Goal: Information Seeking & Learning: Learn about a topic

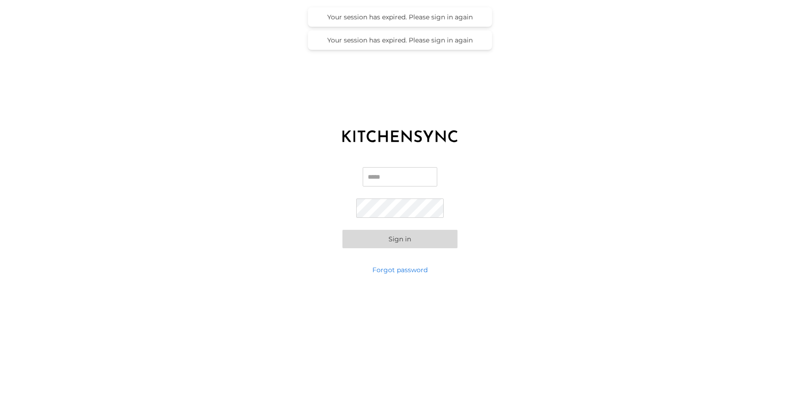
type input "**********"
click at [403, 237] on button "Sign in" at bounding box center [399, 239] width 115 height 18
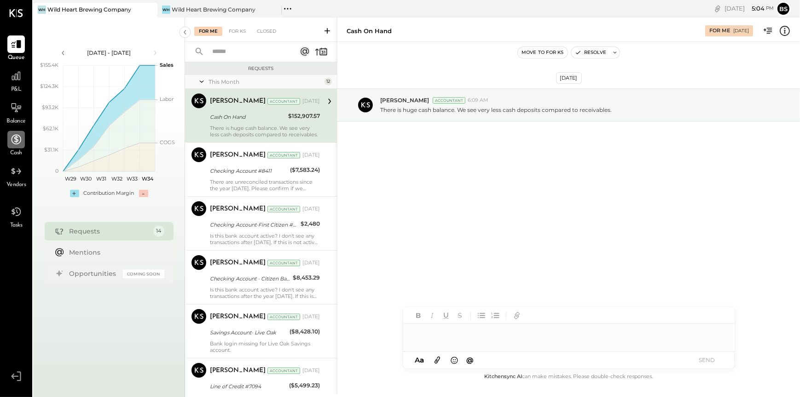
click at [11, 140] on icon at bounding box center [16, 139] width 12 height 12
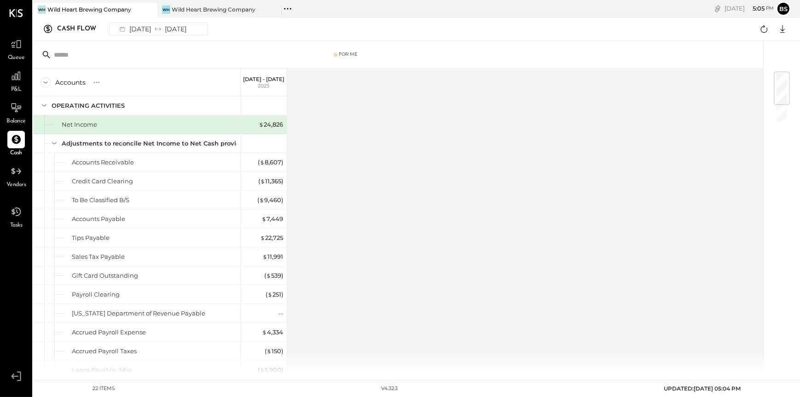
click at [47, 84] on icon at bounding box center [45, 82] width 10 height 10
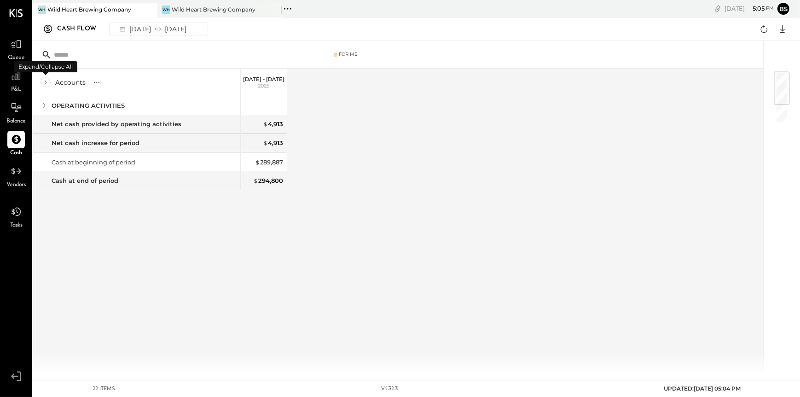
click at [47, 84] on icon at bounding box center [45, 82] width 10 height 10
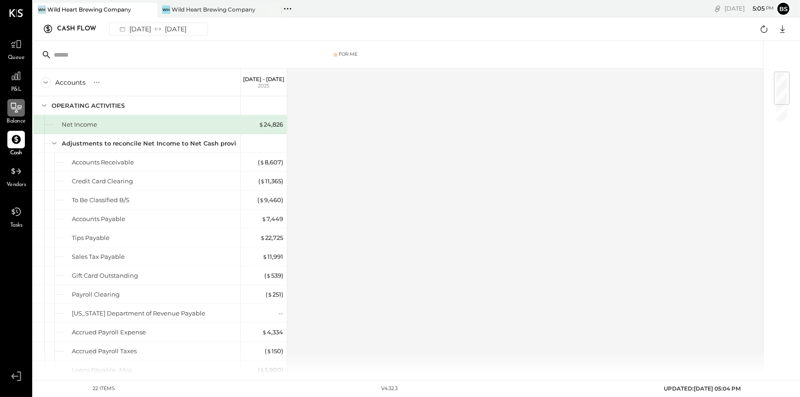
click at [17, 112] on icon at bounding box center [16, 108] width 12 height 12
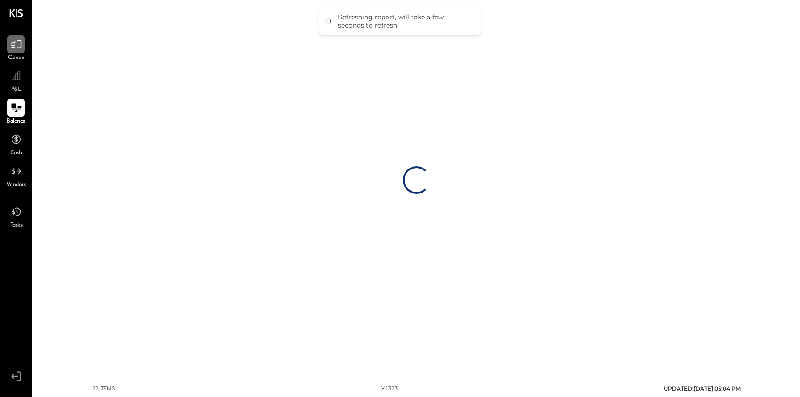
click at [17, 49] on icon at bounding box center [16, 44] width 12 height 12
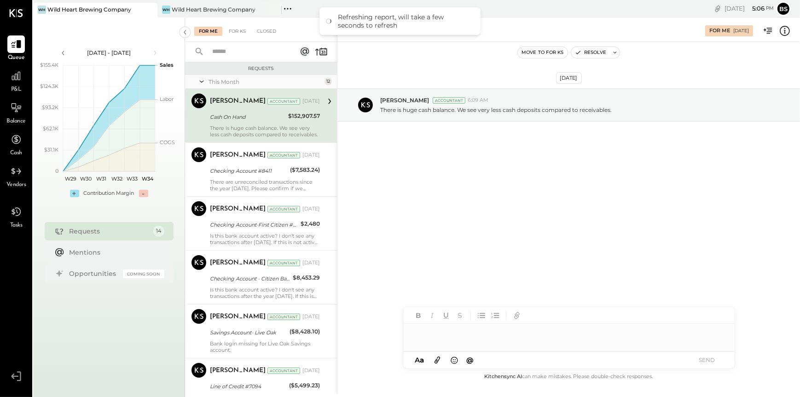
click at [277, 123] on div "[PERSON_NAME] Accountant [DATE] Cash On Hand $152,907.57 There is huge cash bal…" at bounding box center [265, 115] width 110 height 44
click at [321, 101] on div at bounding box center [328, 101] width 17 height 16
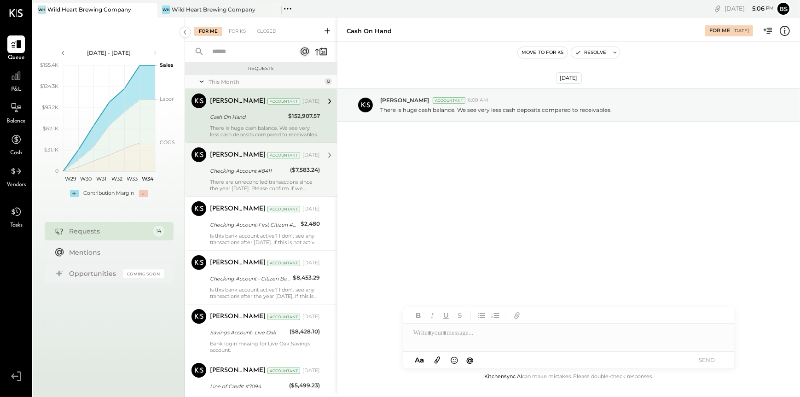
click at [276, 169] on div "Checking Account #8411" at bounding box center [248, 170] width 77 height 9
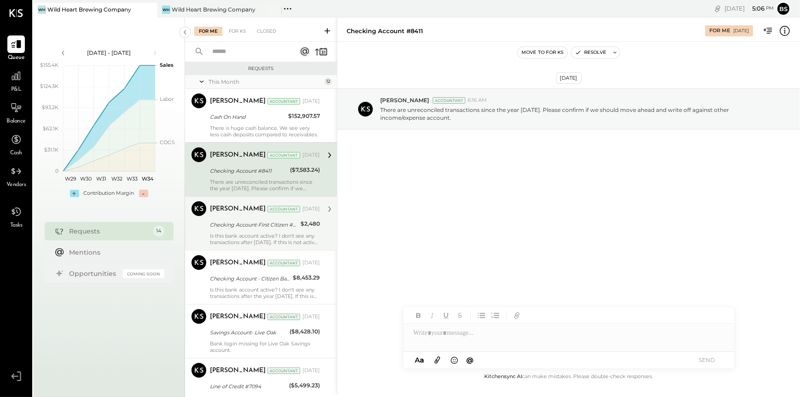
click at [281, 226] on div "Checking Account-First Citizen #0193" at bounding box center [254, 224] width 88 height 9
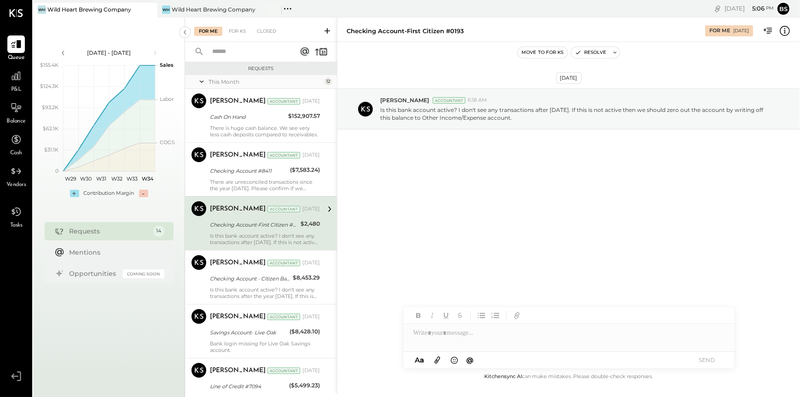
click at [292, 234] on div "Is this bank account active? I don't see any transactions after [DATE]. If this…" at bounding box center [265, 238] width 110 height 13
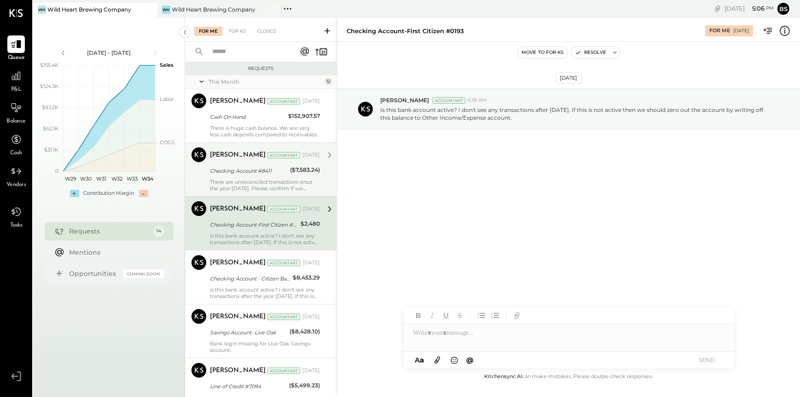
click at [274, 175] on div "Checking Account #8411" at bounding box center [248, 170] width 77 height 11
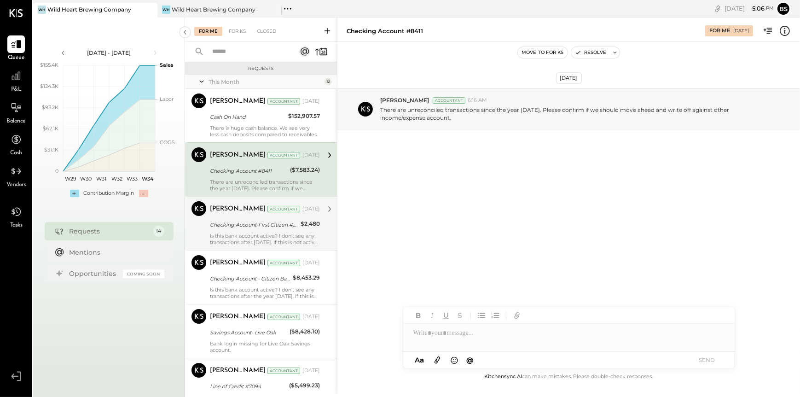
click at [284, 183] on div "There are unreconciled transactions since the year [DATE]. Please confirm if we…" at bounding box center [265, 185] width 110 height 13
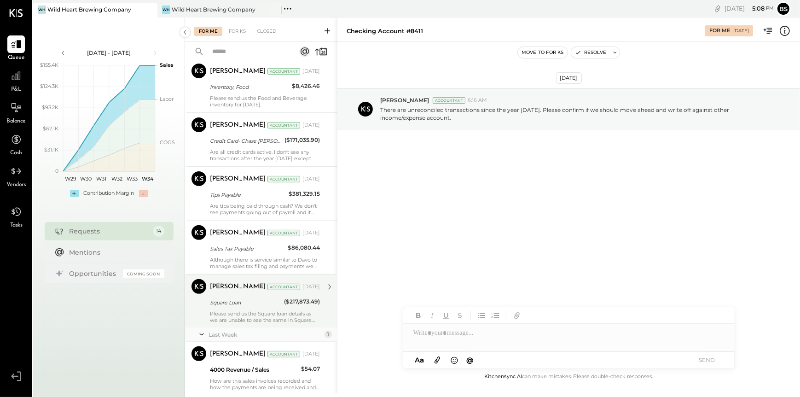
scroll to position [361, 0]
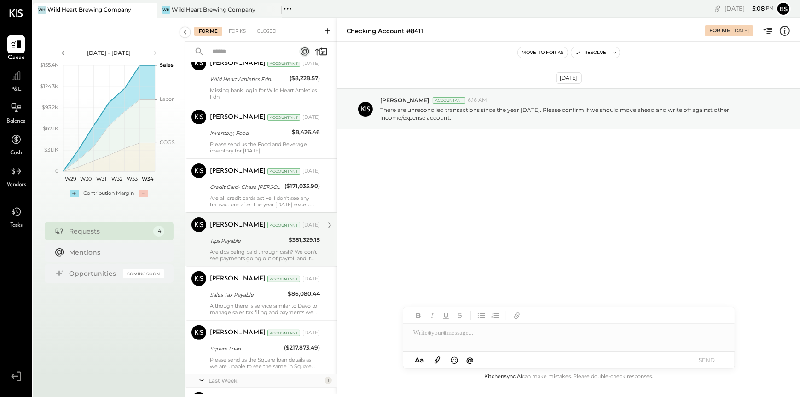
click at [275, 258] on div "Are tips being paid through cash? We don't see payments going out of payroll an…" at bounding box center [265, 255] width 110 height 13
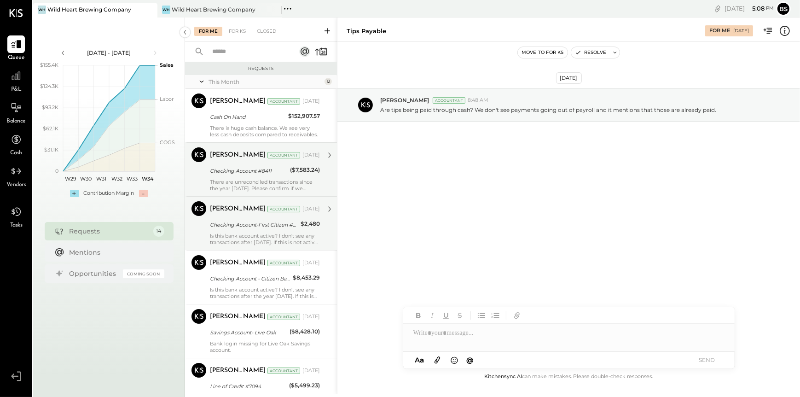
click at [202, 80] on icon at bounding box center [201, 81] width 9 height 23
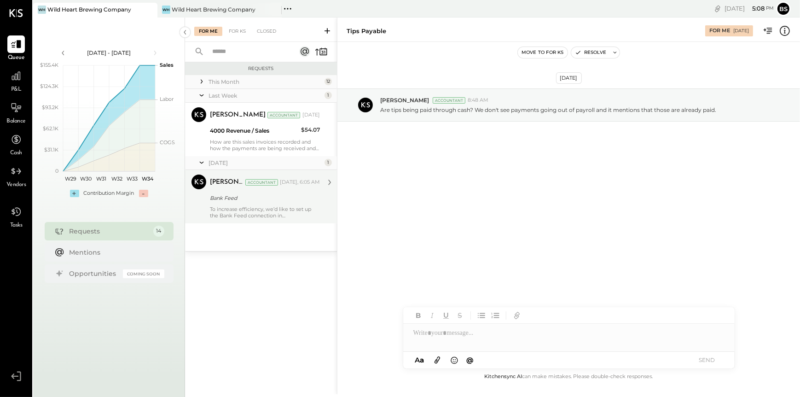
click at [235, 215] on div "To increase efficiency, we’d like to set up the Bank Feed connection in [GEOGRA…" at bounding box center [265, 212] width 110 height 13
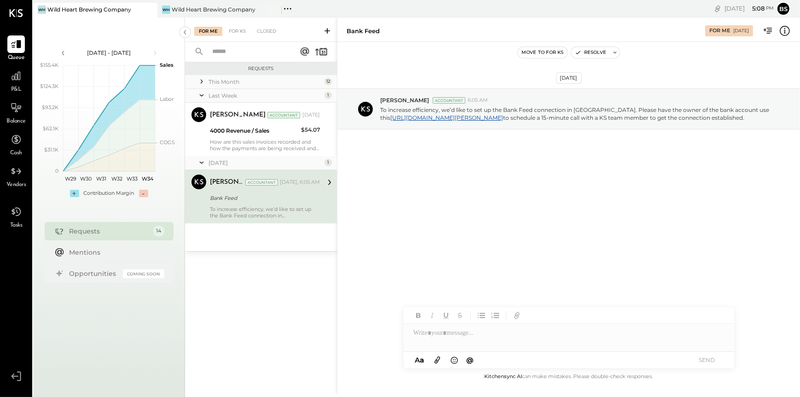
click at [231, 96] on div "Last Week" at bounding box center [265, 96] width 114 height 8
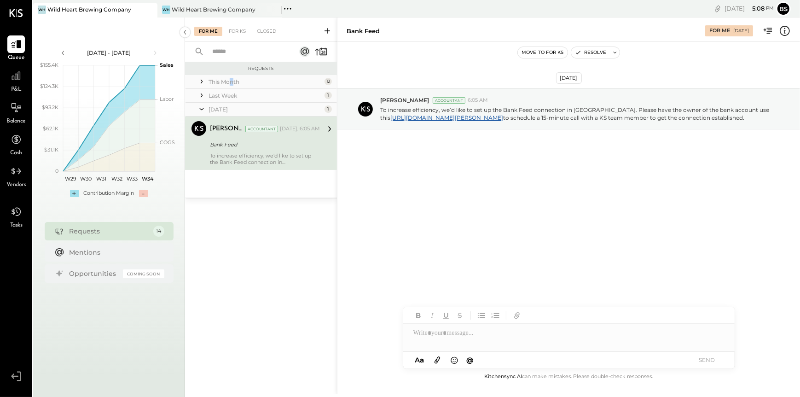
click at [232, 83] on div "This Month" at bounding box center [265, 82] width 114 height 8
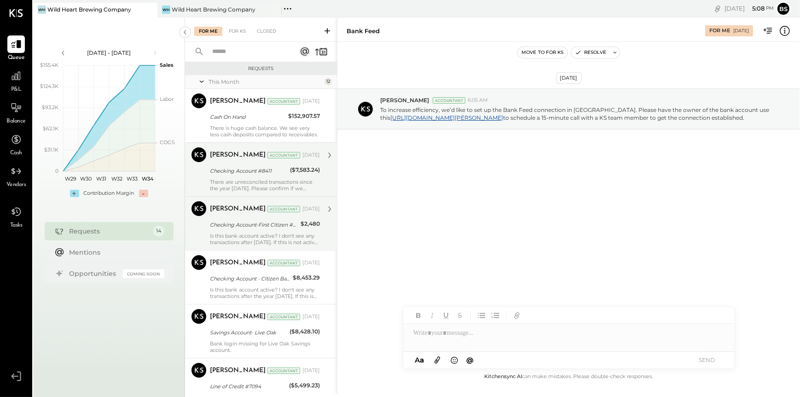
click at [205, 82] on icon at bounding box center [201, 81] width 9 height 23
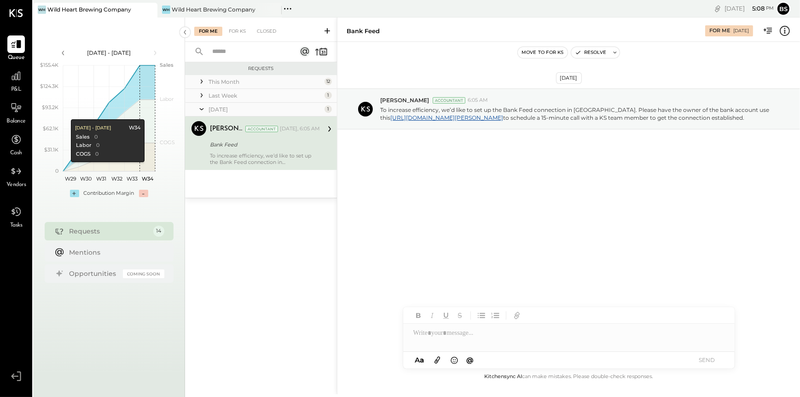
click at [139, 353] on div "[DATE] - [DATE] polygon, polyline { transition: fill-opacity 0.1s, stroke-opaci…" at bounding box center [109, 215] width 152 height 397
click at [61, 348] on div "[DATE] - [DATE] polygon, polyline { transition: fill-opacity 0.1s, stroke-opaci…" at bounding box center [109, 215] width 152 height 397
click at [17, 212] on icon at bounding box center [16, 211] width 10 height 9
drag, startPoint x: 68, startPoint y: 330, endPoint x: 63, endPoint y: 324, distance: 8.2
click at [63, 324] on div "[DATE] - [DATE] polygon, polyline { transition: fill-opacity 0.1s, stroke-opaci…" at bounding box center [109, 215] width 152 height 397
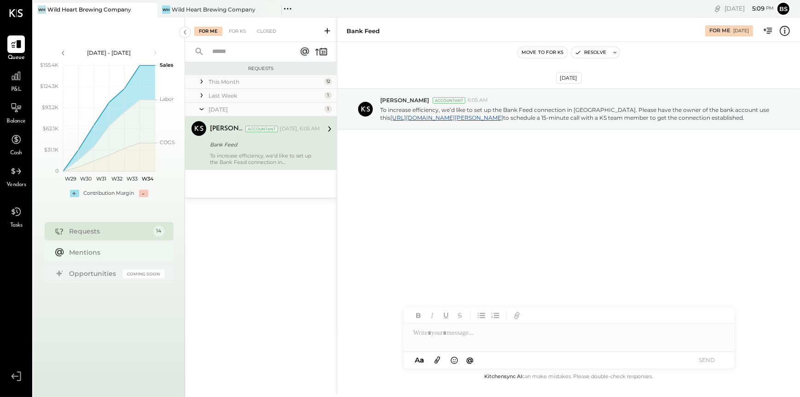
click at [90, 260] on div "Mentions" at bounding box center [109, 252] width 129 height 18
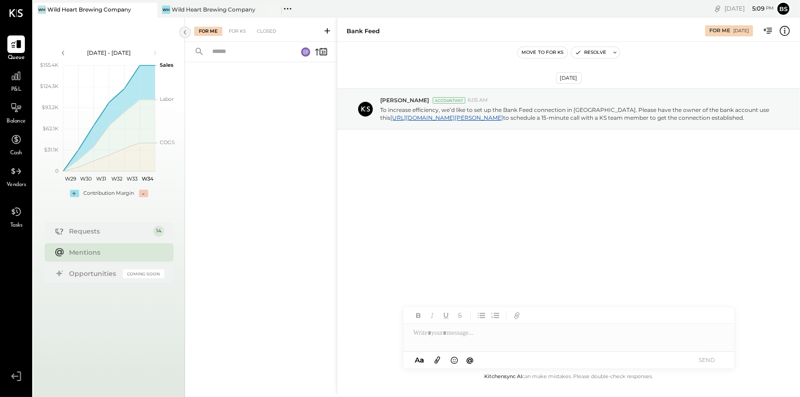
click at [182, 33] on icon at bounding box center [185, 32] width 10 height 17
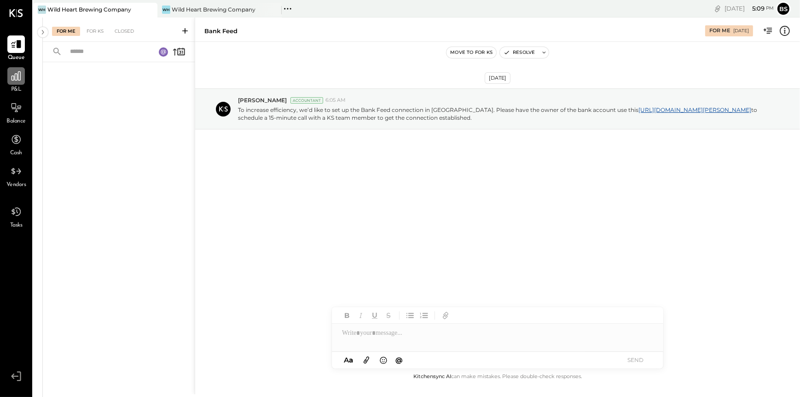
click at [22, 76] on icon at bounding box center [16, 76] width 12 height 12
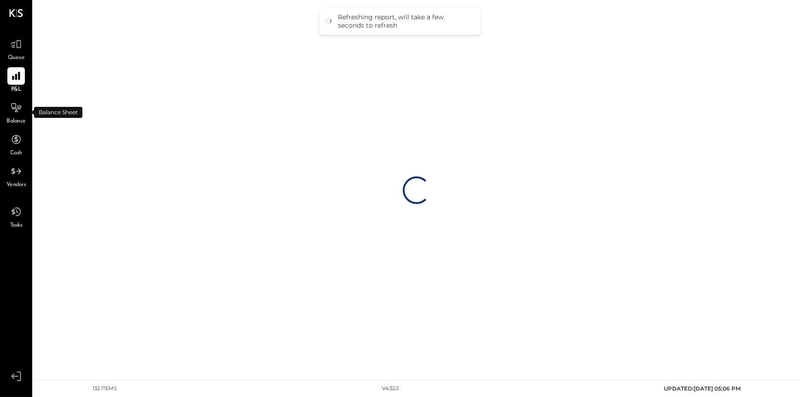
click at [18, 118] on span "Balance" at bounding box center [15, 121] width 19 height 8
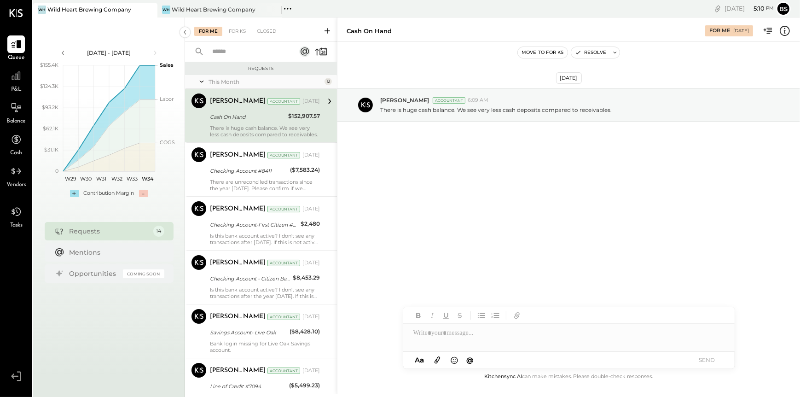
click at [73, 192] on div "+" at bounding box center [74, 193] width 9 height 7
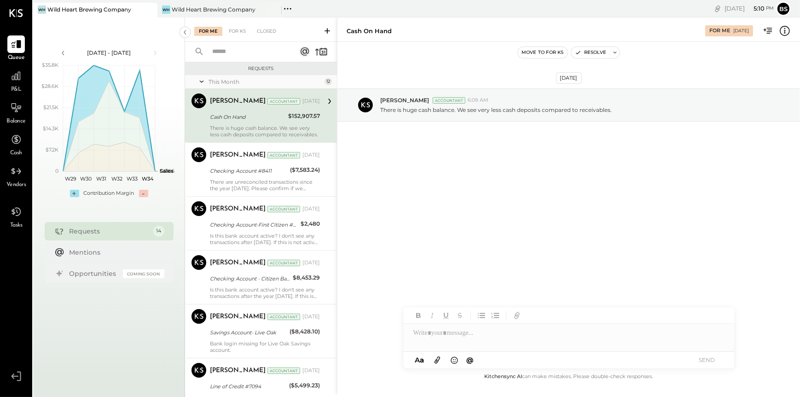
click at [73, 192] on div "+" at bounding box center [74, 193] width 9 height 7
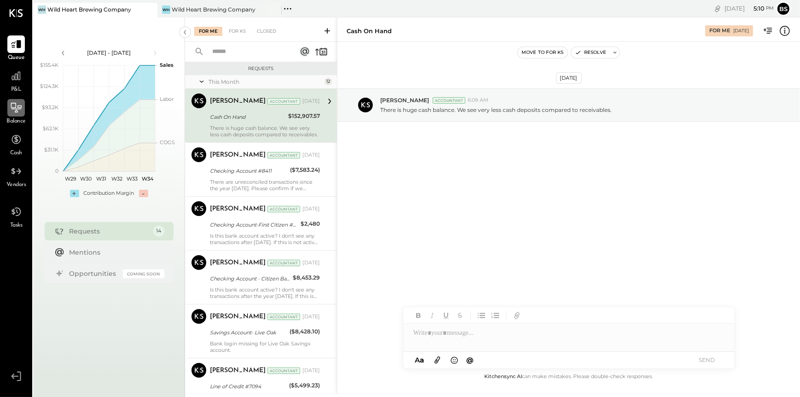
click at [14, 110] on icon at bounding box center [16, 108] width 12 height 12
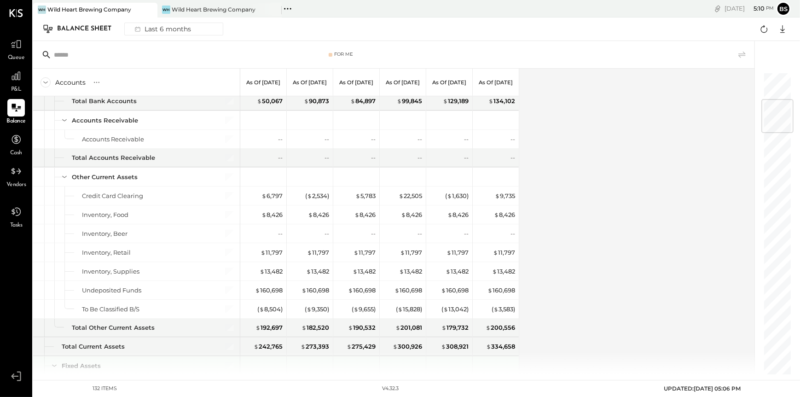
scroll to position [138, 0]
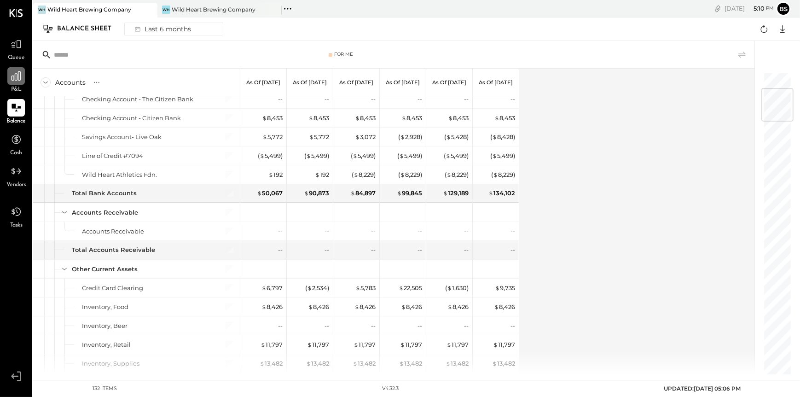
click at [20, 81] on icon at bounding box center [16, 76] width 12 height 12
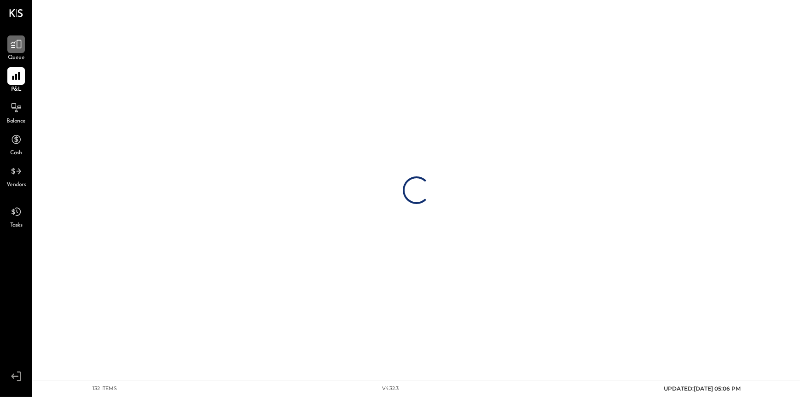
click at [16, 47] on icon at bounding box center [16, 44] width 12 height 12
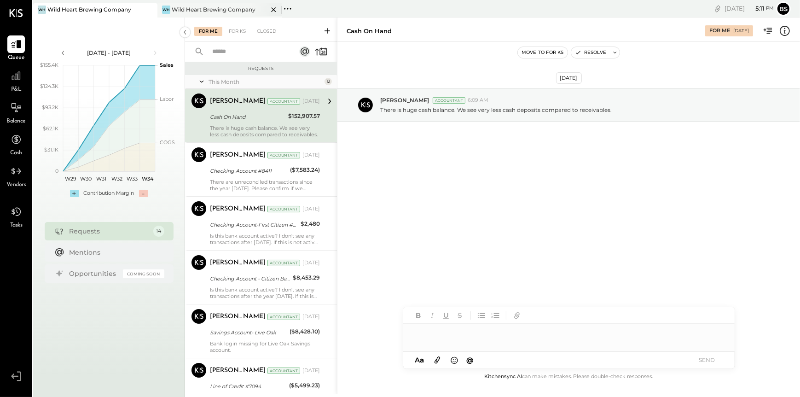
click at [222, 12] on div "Wild Heart Brewing Company" at bounding box center [214, 10] width 84 height 8
click at [219, 9] on div "Wild Heart Brewing Company" at bounding box center [214, 10] width 84 height 8
click at [111, 322] on div "[DATE] - [DATE] polygon, polyline { transition: fill-opacity 0.1s, stroke-opaci…" at bounding box center [109, 215] width 152 height 397
click at [15, 85] on div "P&L" at bounding box center [15, 80] width 17 height 27
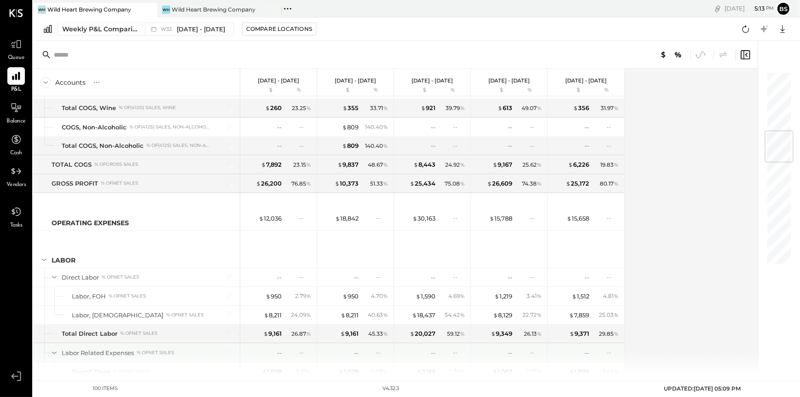
scroll to position [183, 0]
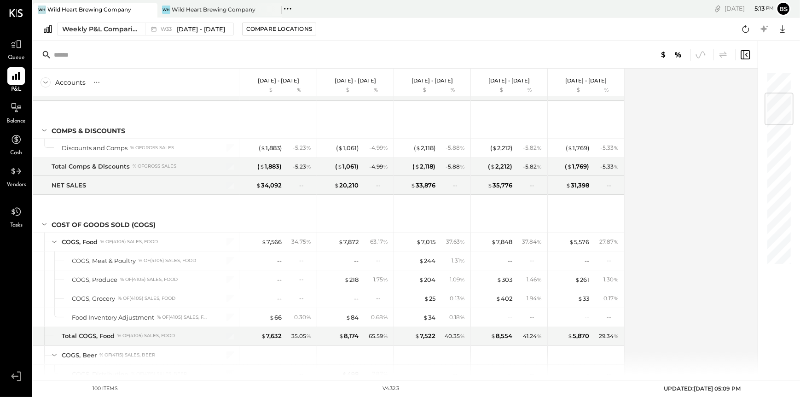
click at [14, 57] on span "Queue" at bounding box center [16, 58] width 17 height 8
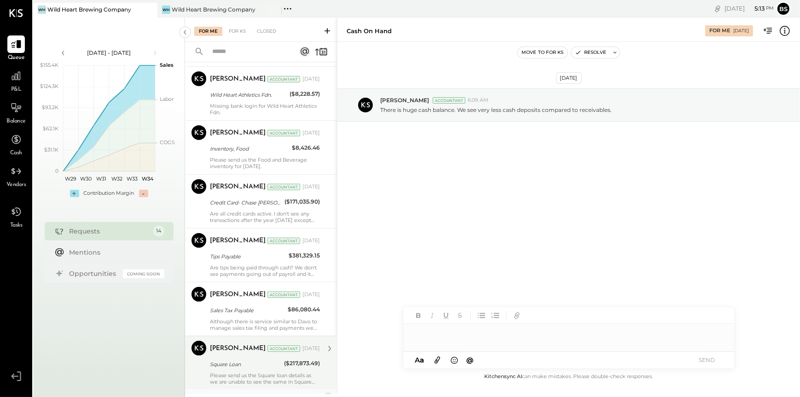
scroll to position [368, 0]
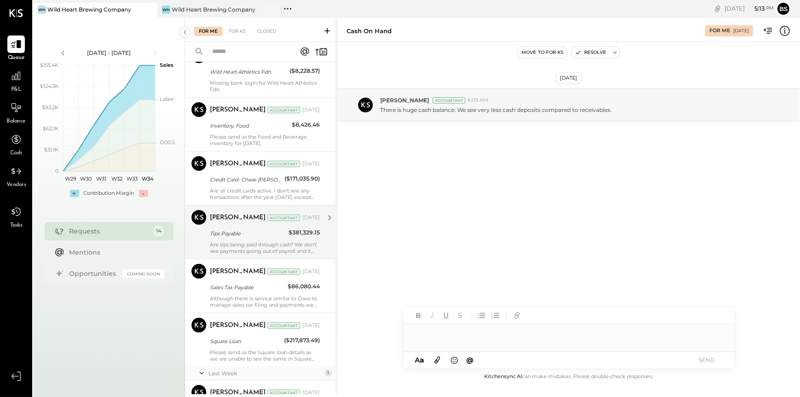
click at [262, 232] on div "Tips Payable" at bounding box center [248, 233] width 76 height 9
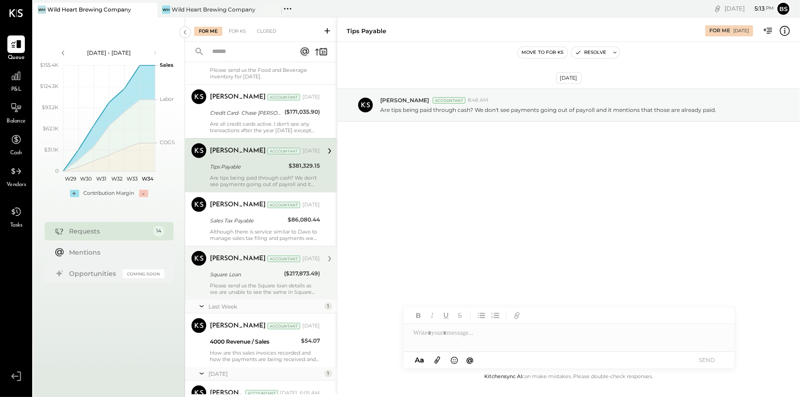
scroll to position [460, 0]
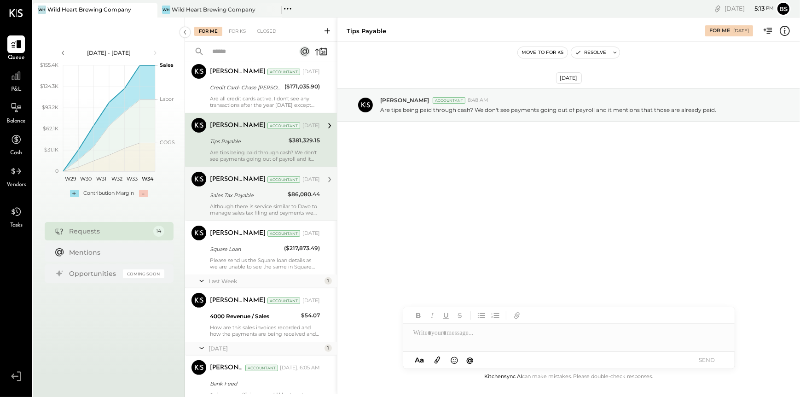
click at [255, 204] on div "Although there is service similar to Davo to manage sales tax filing and paymen…" at bounding box center [265, 209] width 110 height 13
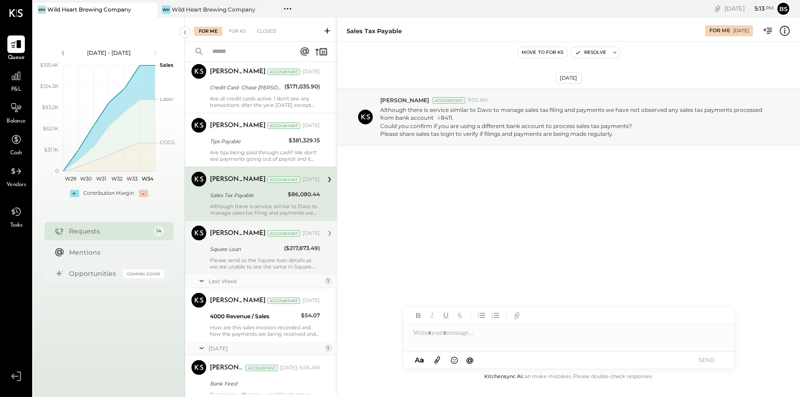
click at [273, 252] on div "Square Loan" at bounding box center [245, 248] width 71 height 9
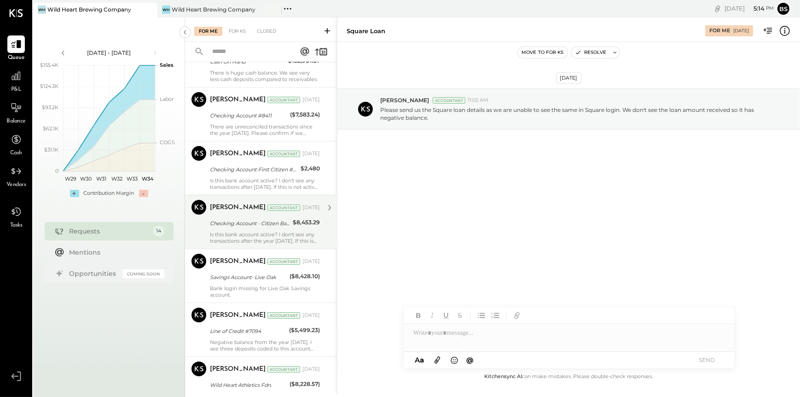
scroll to position [39, 0]
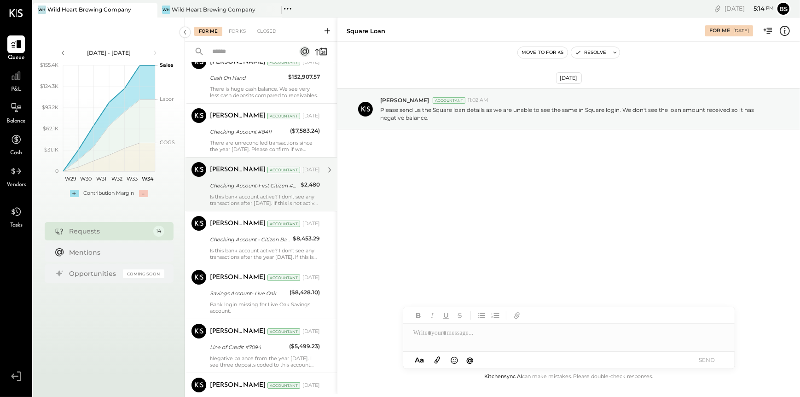
click at [285, 205] on div "Is this bank account active? I don't see any transactions after [DATE]. If this…" at bounding box center [265, 199] width 110 height 13
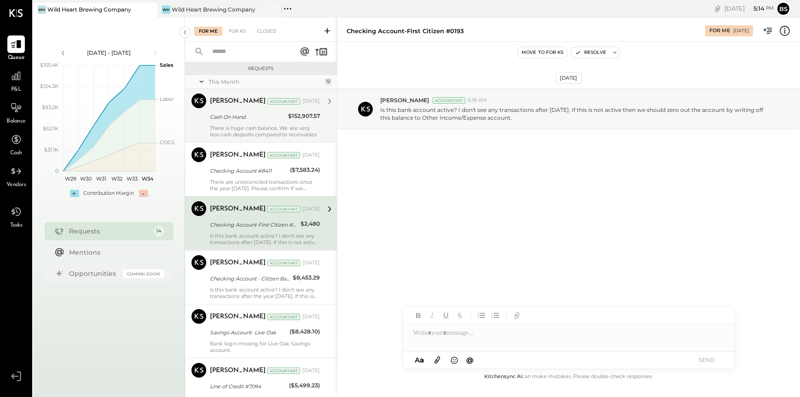
click at [267, 135] on div "There is huge cash balance. We see very less cash deposits compared to receivab…" at bounding box center [265, 131] width 110 height 13
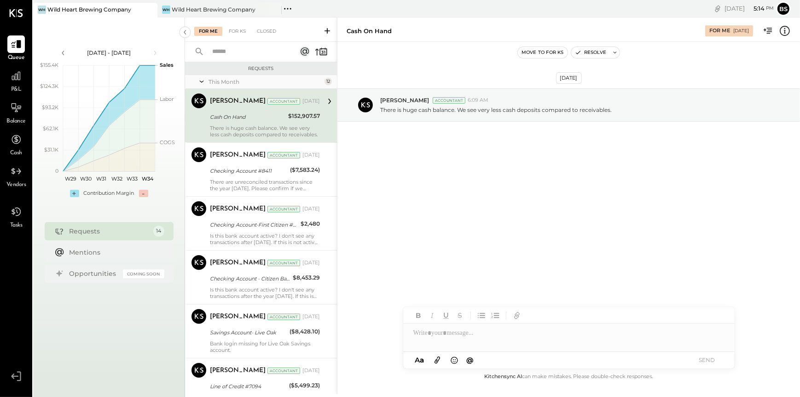
click at [404, 217] on div "[DATE] [PERSON_NAME] Accountant 6:09 AM There is huge cash balance. We see very…" at bounding box center [568, 206] width 463 height 329
click at [76, 255] on div "Mentions" at bounding box center [114, 252] width 90 height 9
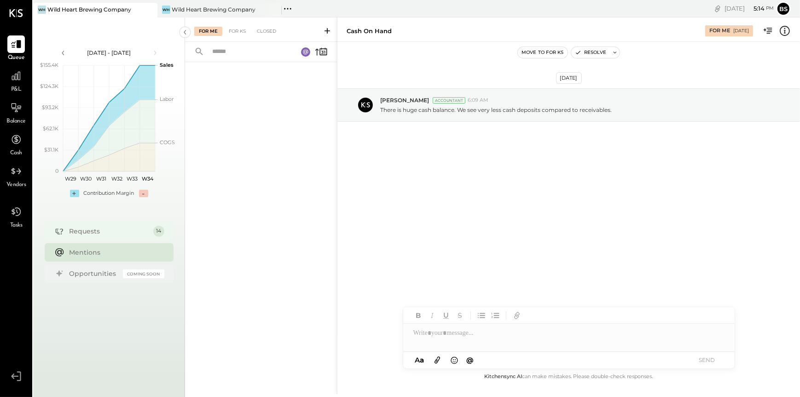
click at [78, 234] on div "Requests" at bounding box center [108, 230] width 79 height 9
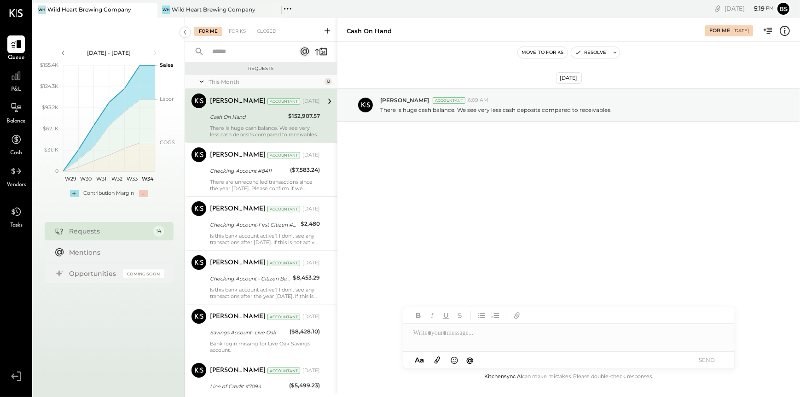
click at [375, 285] on div "[DATE] [PERSON_NAME] Accountant 6:09 AM There is huge cash balance. We see very…" at bounding box center [568, 206] width 463 height 329
click at [240, 29] on div "For KS" at bounding box center [237, 31] width 26 height 9
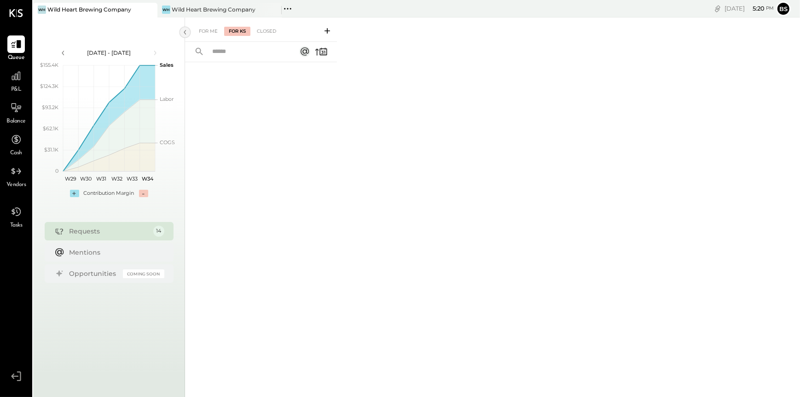
click at [185, 32] on icon at bounding box center [185, 32] width 10 height 17
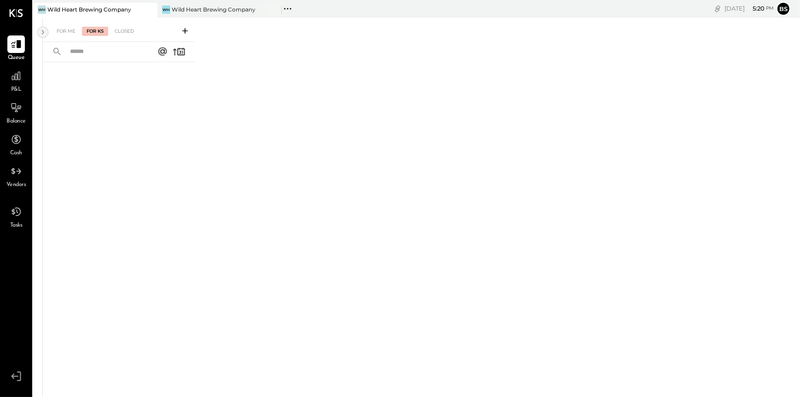
click at [46, 29] on icon at bounding box center [43, 32] width 10 height 17
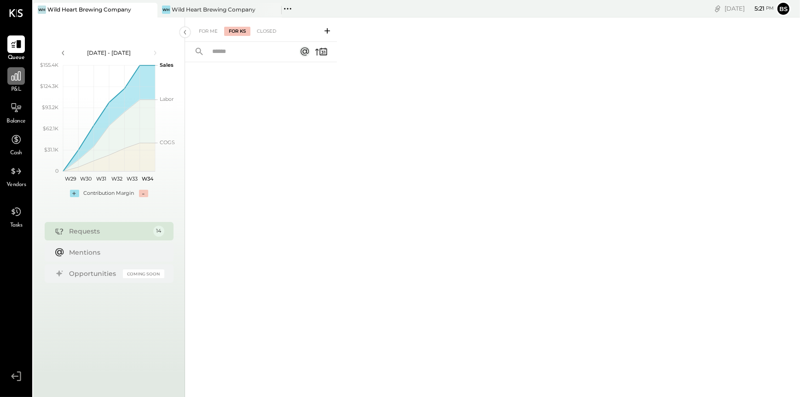
click at [15, 76] on icon at bounding box center [16, 75] width 9 height 9
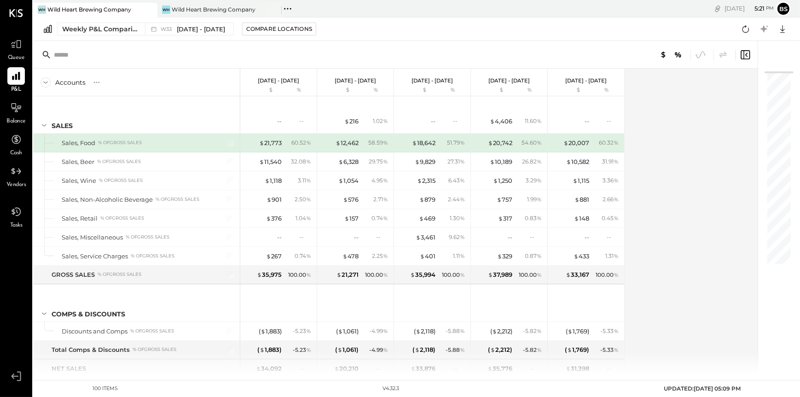
click at [25, 52] on div "Queue" at bounding box center [16, 48] width 27 height 27
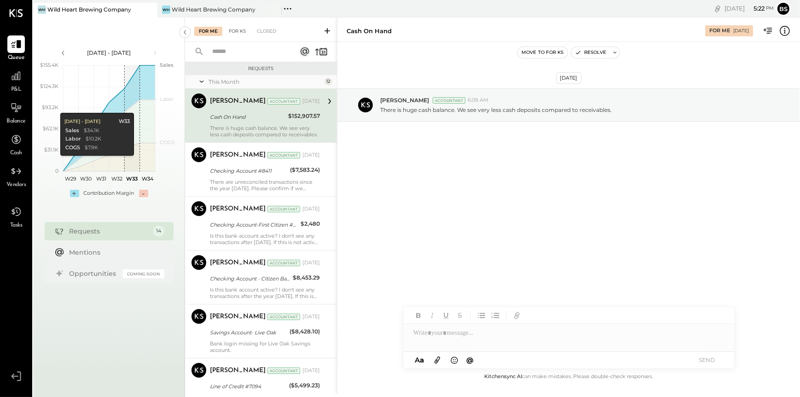
click at [237, 32] on div "For KS" at bounding box center [237, 31] width 26 height 9
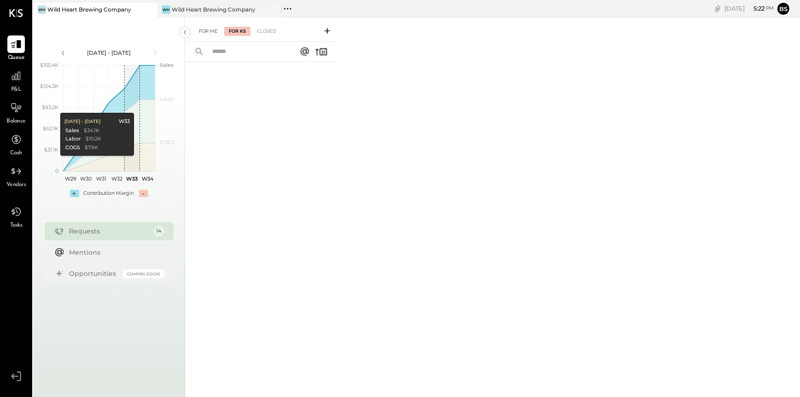
click at [211, 31] on div "For Me" at bounding box center [208, 31] width 28 height 9
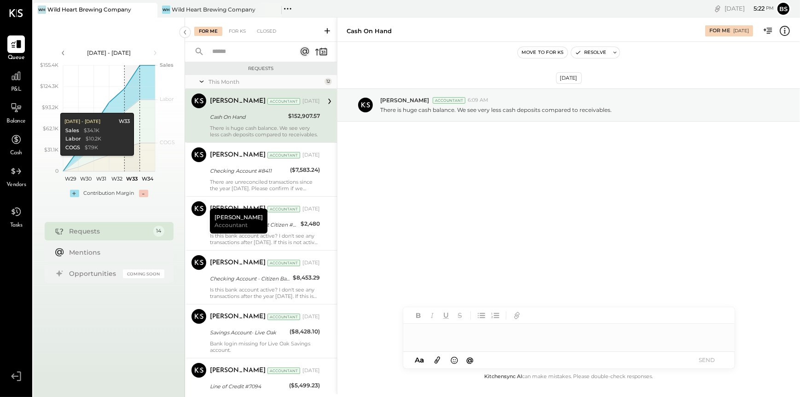
click at [96, 356] on div "[DATE] - [DATE] polygon, polyline { transition: fill-opacity 0.1s, stroke-opaci…" at bounding box center [109, 215] width 152 height 397
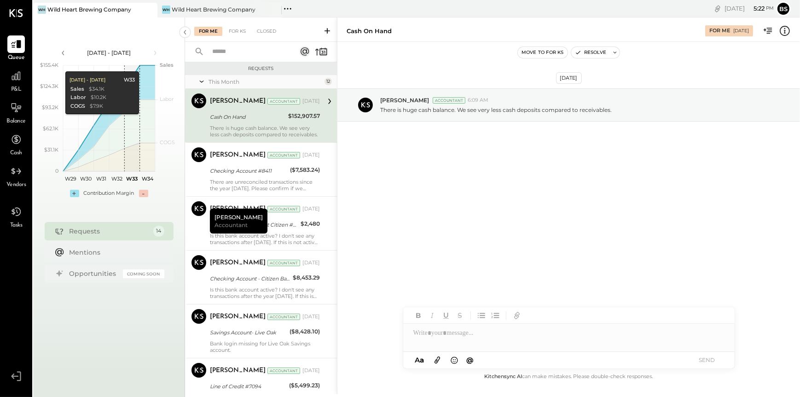
click at [139, 38] on div "[DATE] - [DATE] polygon, polyline { transition: fill-opacity 0.1s, stroke-opaci…" at bounding box center [108, 121] width 151 height 170
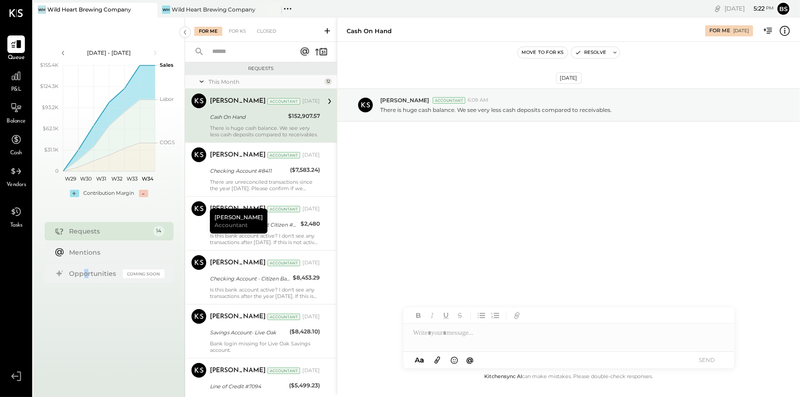
click at [86, 332] on div "[DATE] - [DATE] polygon, polyline { transition: fill-opacity 0.1s, stroke-opaci…" at bounding box center [109, 215] width 152 height 397
click at [409, 210] on div "[DATE] [PERSON_NAME] Accountant 6:09 AM There is huge cash balance. We see very…" at bounding box center [568, 206] width 463 height 329
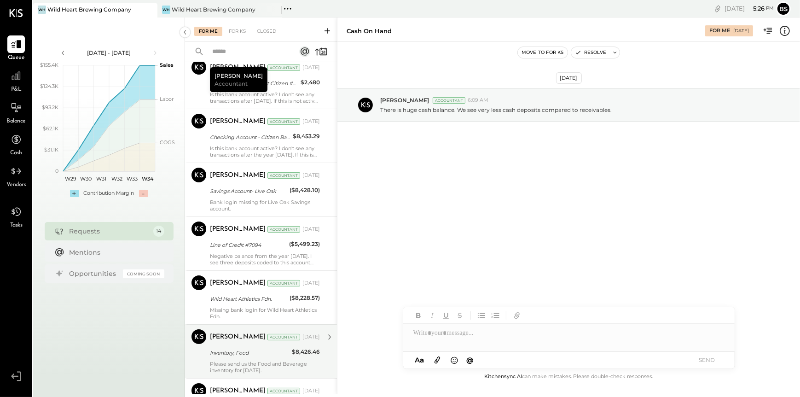
scroll to position [184, 0]
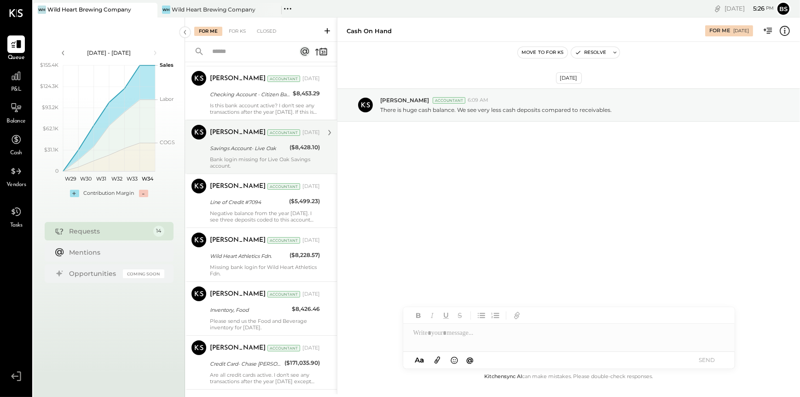
click at [250, 159] on div "Bank login missing for Live Oak Savings account." at bounding box center [265, 162] width 110 height 13
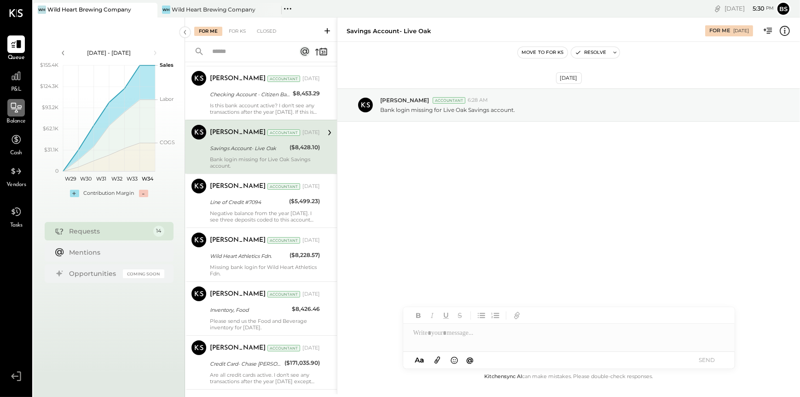
click at [12, 110] on icon at bounding box center [16, 108] width 12 height 12
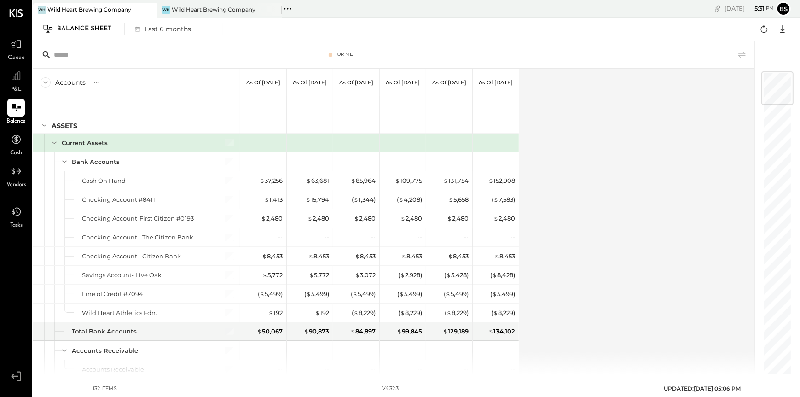
click at [664, 145] on div "Accounts S GL As of [DATE] As of [DATE] As of [DATE] As of [DATE] As of [DATE] …" at bounding box center [394, 222] width 723 height 306
click at [620, 106] on div "Accounts S GL As of [DATE] As of [DATE] As of [DATE] As of [DATE] As of [DATE] …" at bounding box center [394, 222] width 723 height 306
click at [22, 181] on span "Vendors" at bounding box center [16, 185] width 20 height 8
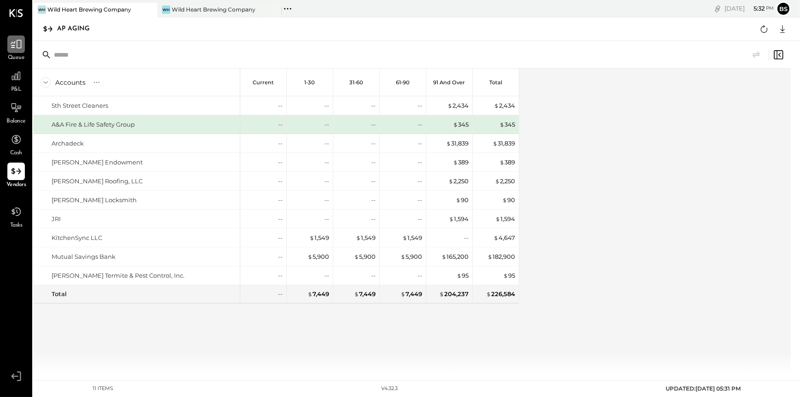
click at [17, 52] on div at bounding box center [15, 43] width 17 height 17
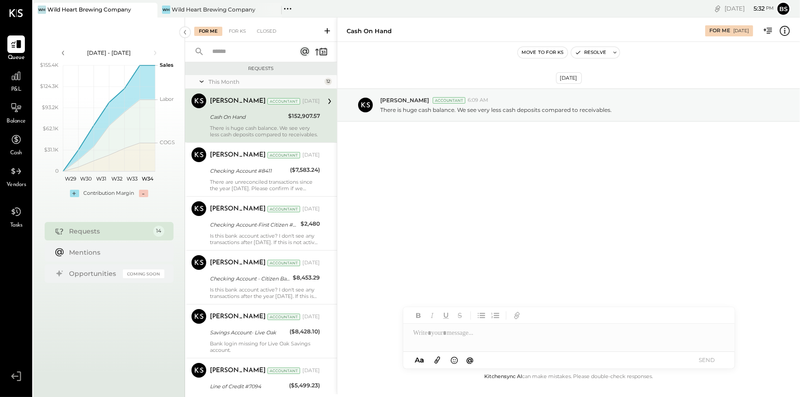
click at [11, 96] on li "Queue P&L Balance Cash Vendors" at bounding box center [15, 112] width 31 height 154
click at [14, 89] on span "P&L" at bounding box center [16, 90] width 11 height 8
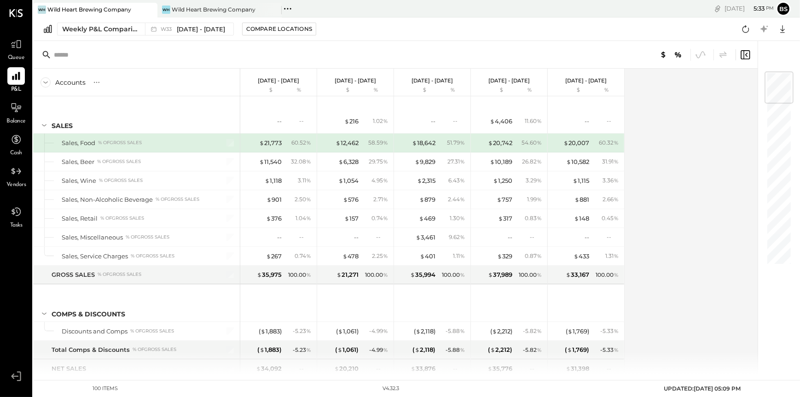
click at [19, 58] on span "Queue" at bounding box center [16, 58] width 17 height 8
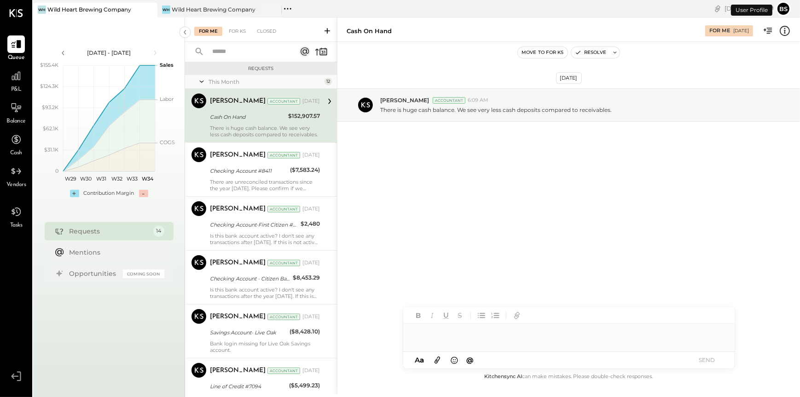
click at [482, 241] on div "[DATE] [PERSON_NAME] Accountant 6:09 AM There is huge cash balance. We see very…" at bounding box center [568, 206] width 463 height 329
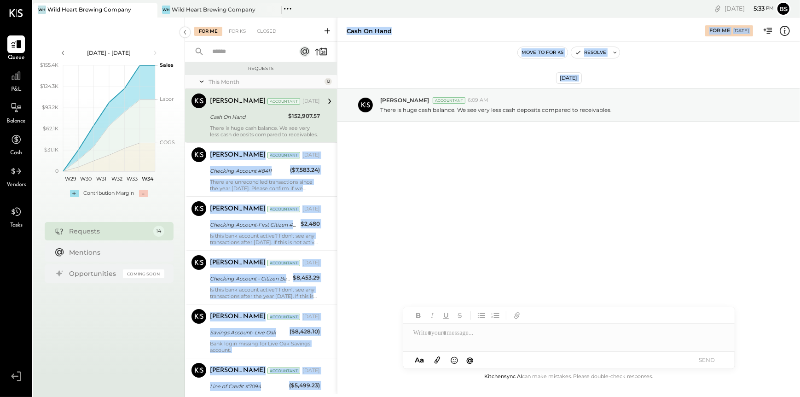
drag, startPoint x: 334, startPoint y: 96, endPoint x: 340, endPoint y: 154, distance: 58.2
click at [340, 154] on div "For Me For KS Closed Requests This Month 12 [PERSON_NAME] Accountant [PERSON_NA…" at bounding box center [492, 205] width 615 height 376
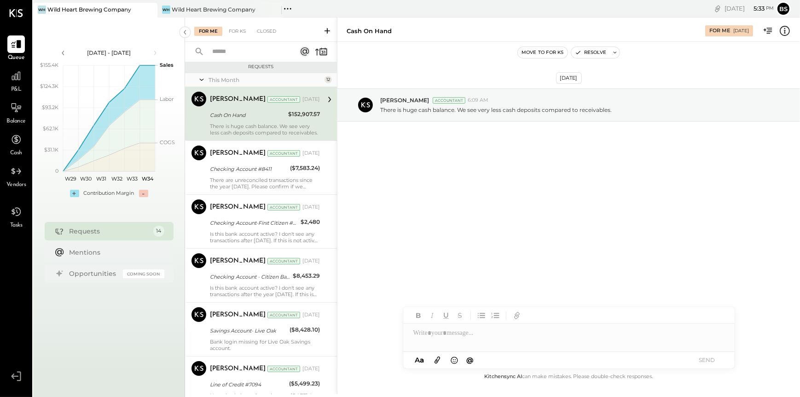
click at [422, 188] on div "[DATE] [PERSON_NAME] Accountant 6:09 AM There is huge cash balance. We see very…" at bounding box center [568, 128] width 463 height 126
drag, startPoint x: 337, startPoint y: 191, endPoint x: 336, endPoint y: 197, distance: 5.1
click at [337, 197] on div at bounding box center [338, 393] width 2 height 753
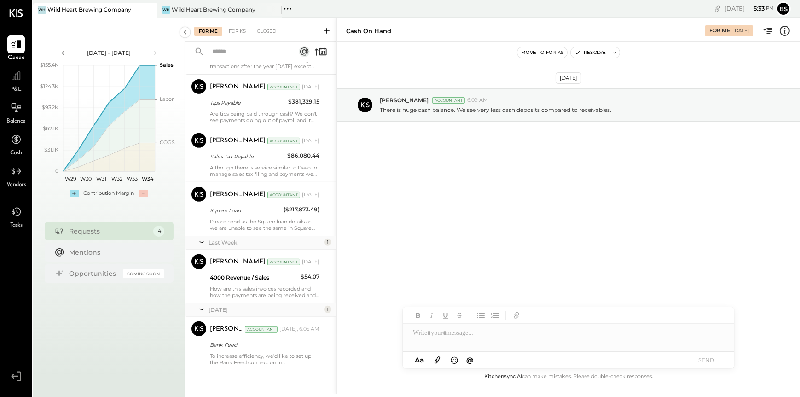
scroll to position [0, 0]
